Goal: Information Seeking & Learning: Find specific page/section

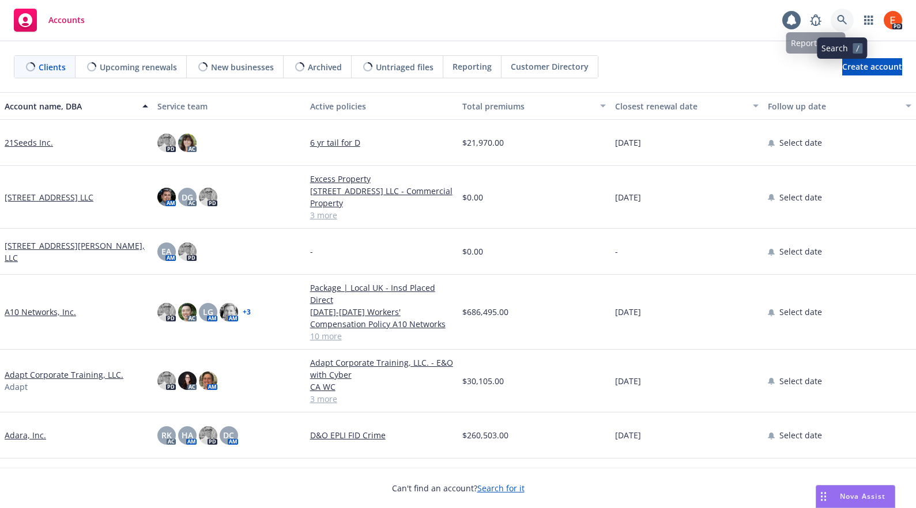
click at [843, 19] on icon at bounding box center [842, 20] width 10 height 10
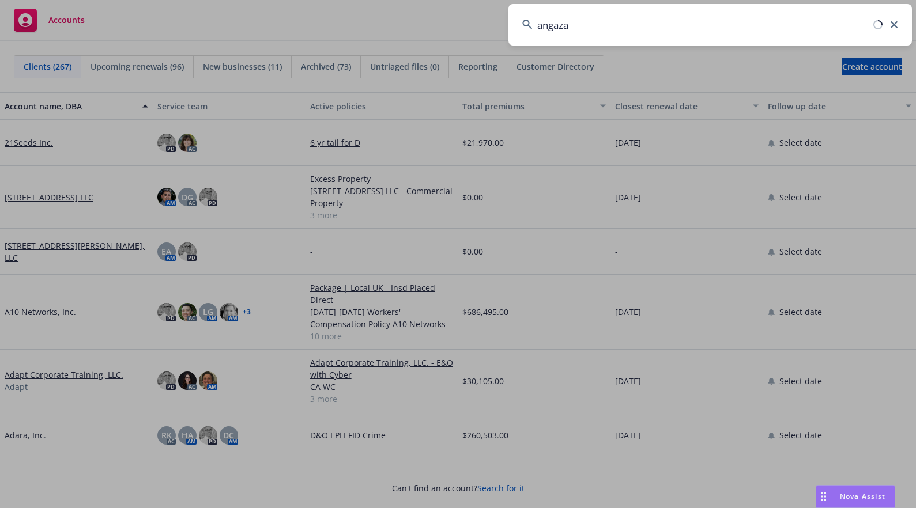
type input "angaza"
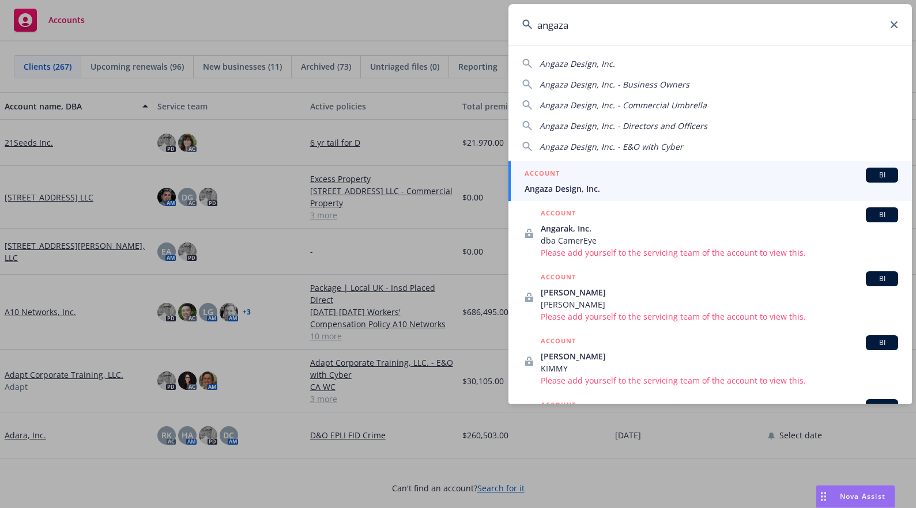
click at [575, 171] on div "ACCOUNT BI" at bounding box center [711, 175] width 373 height 15
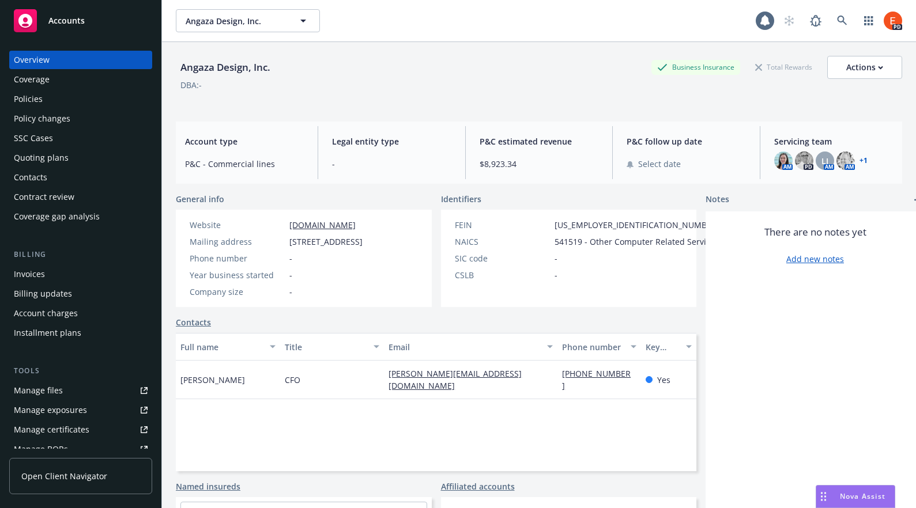
click at [30, 99] on div "Policies" at bounding box center [28, 99] width 29 height 18
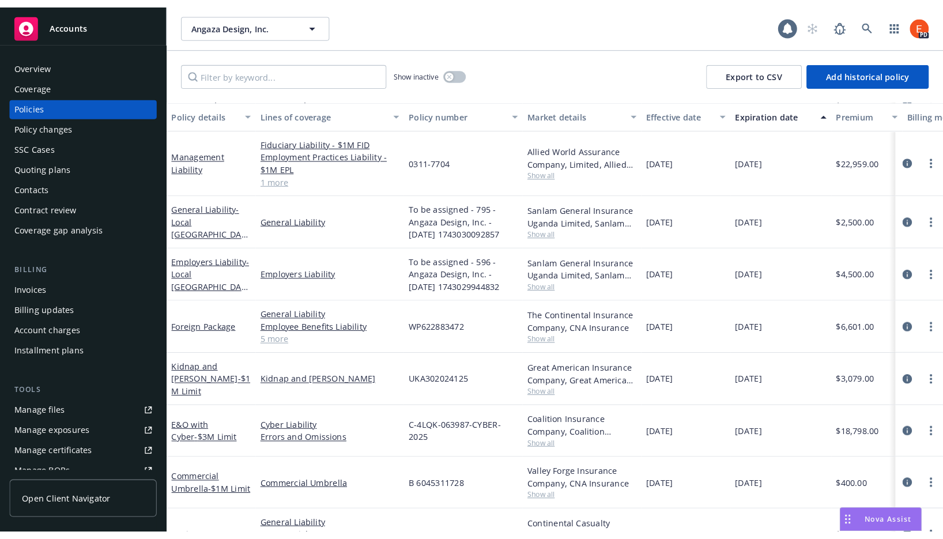
scroll to position [62, 0]
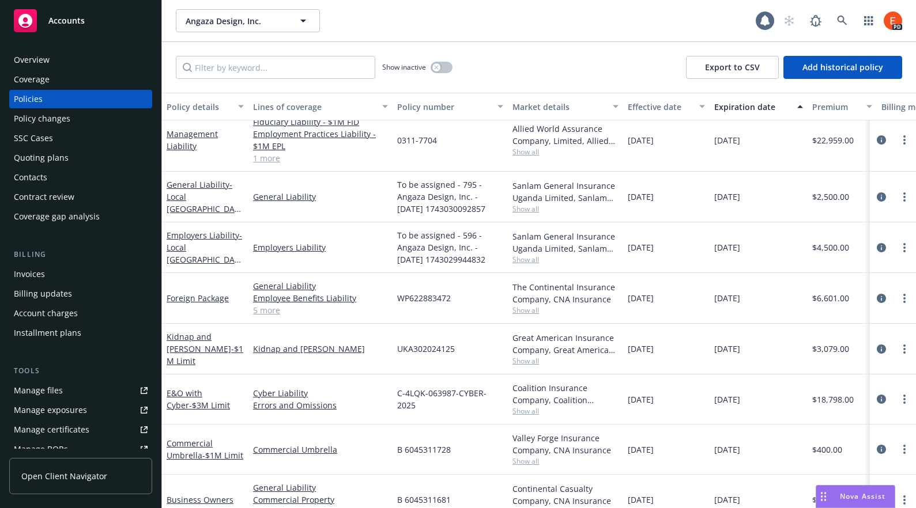
click at [42, 61] on div "Overview" at bounding box center [32, 60] width 36 height 18
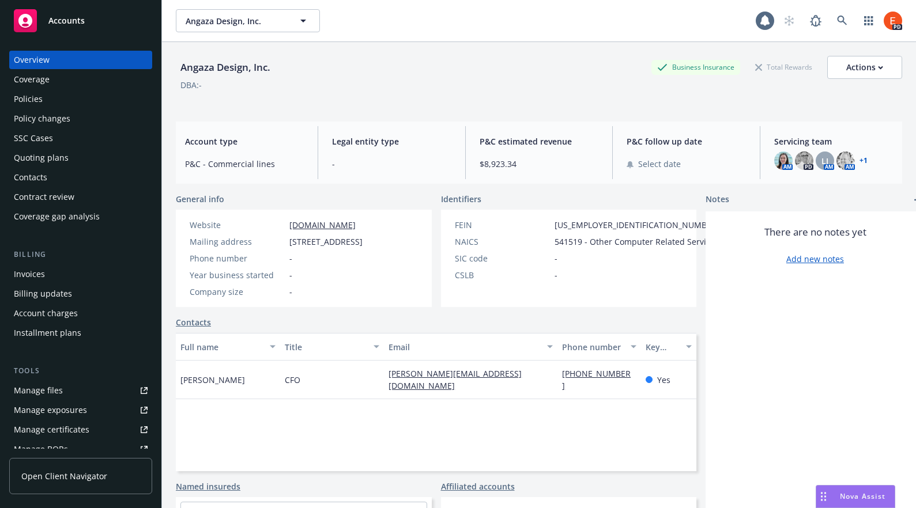
click at [25, 100] on div "Policies" at bounding box center [28, 99] width 29 height 18
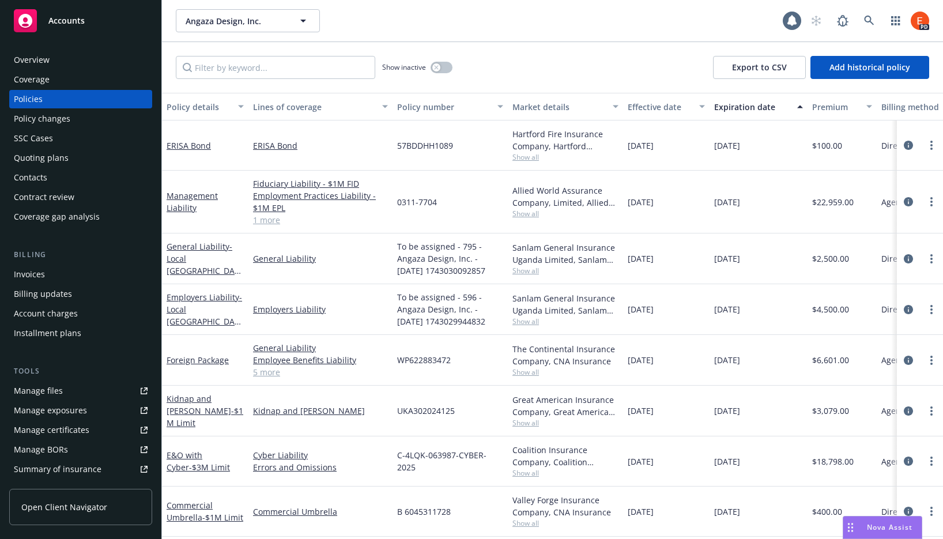
click at [268, 219] on link "1 more" at bounding box center [320, 220] width 135 height 12
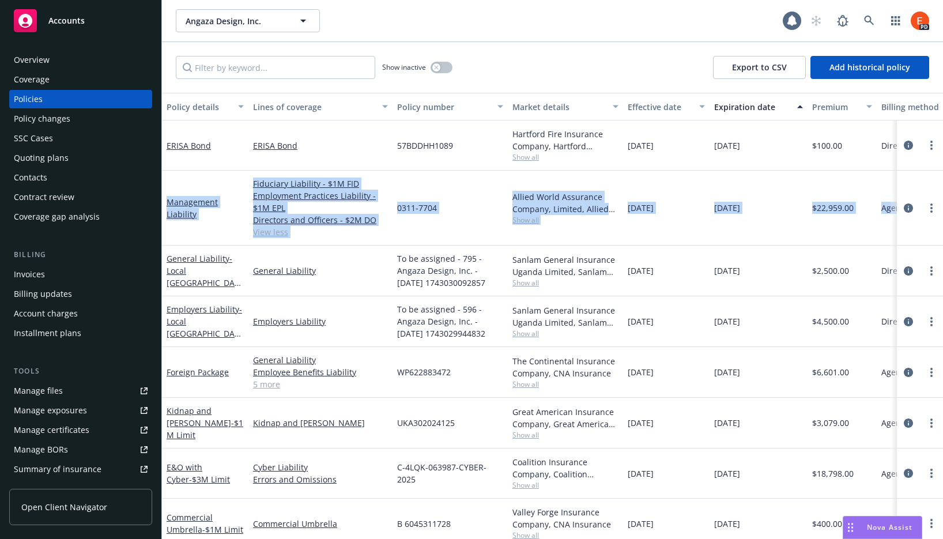
drag, startPoint x: 165, startPoint y: 197, endPoint x: 881, endPoint y: 214, distance: 716.7
click at [881, 214] on div "Management Liability Fiduciary Liability - $1M FID Employment Practices Liabili…" at bounding box center [718, 208] width 1112 height 75
click at [187, 206] on link "Management Liability" at bounding box center [192, 208] width 51 height 23
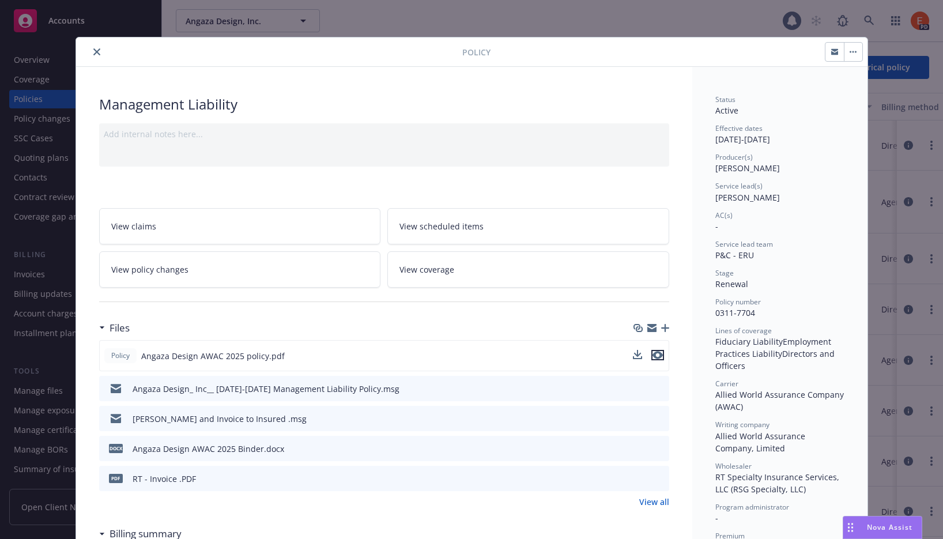
click at [654, 354] on icon "preview file" at bounding box center [657, 355] width 10 height 8
click at [90, 52] on button "close" at bounding box center [97, 52] width 14 height 14
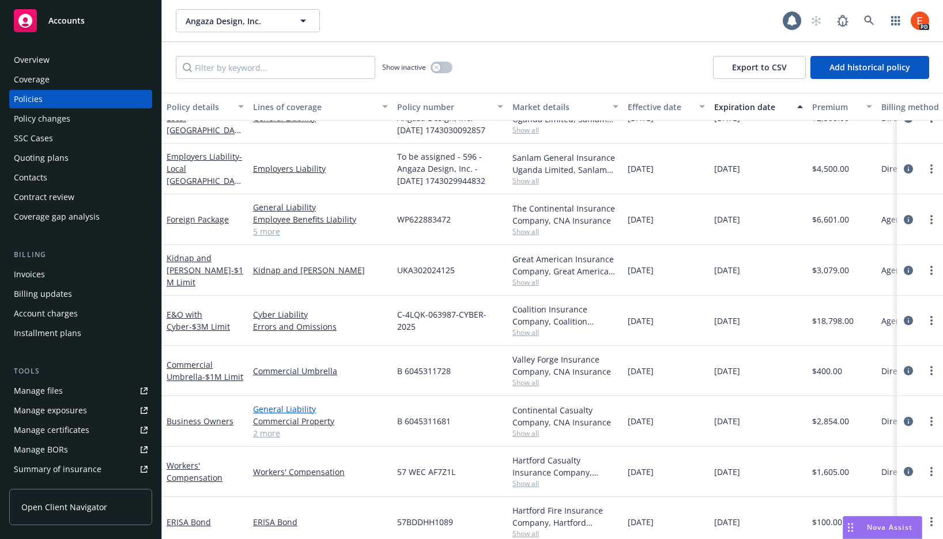
scroll to position [137, 0]
